Goal: Navigation & Orientation: Find specific page/section

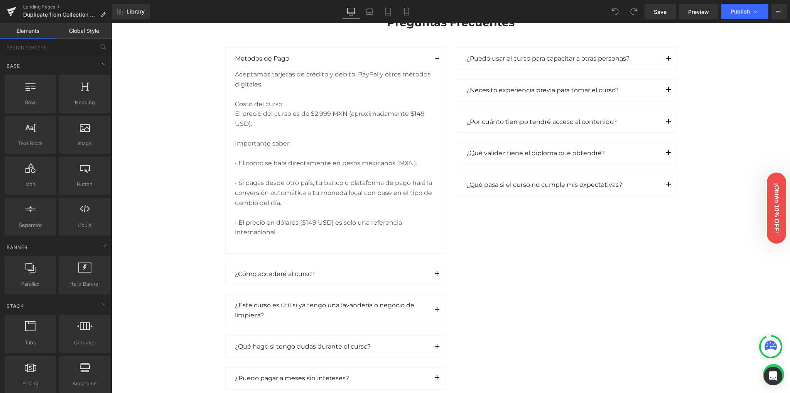
scroll to position [1029, 0]
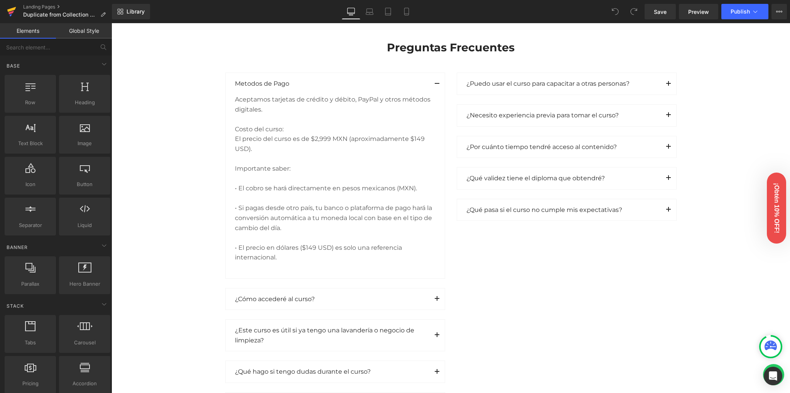
click at [12, 13] on icon at bounding box center [10, 12] width 5 height 3
